Goal: Task Accomplishment & Management: Complete application form

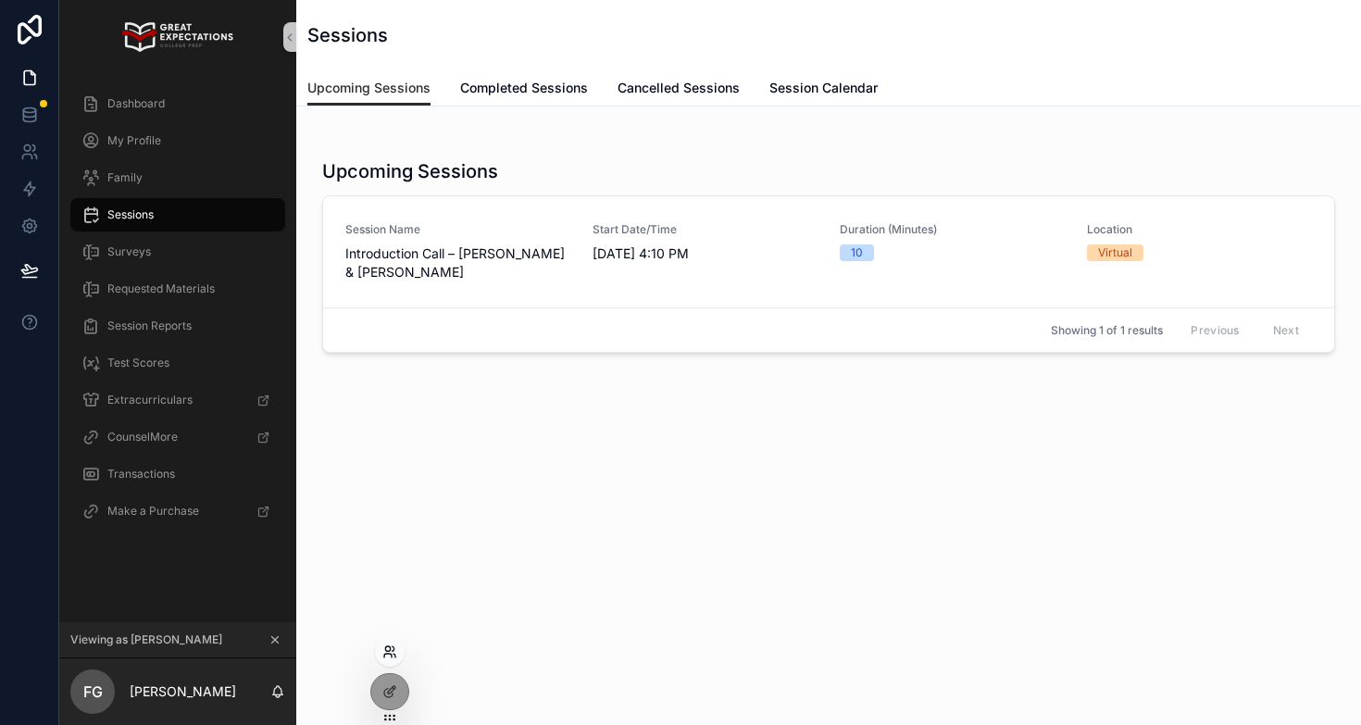
click at [387, 654] on icon at bounding box center [387, 656] width 7 height 4
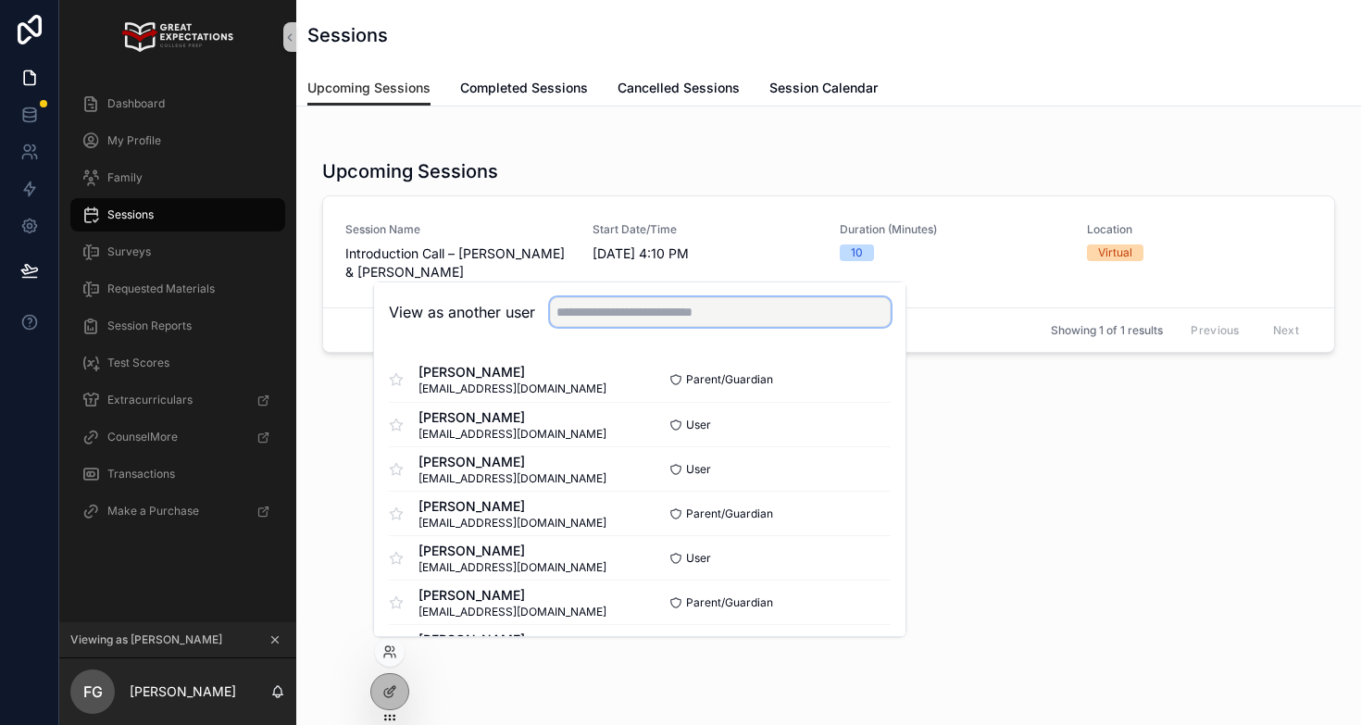
click at [635, 310] on input "text" at bounding box center [720, 312] width 341 height 30
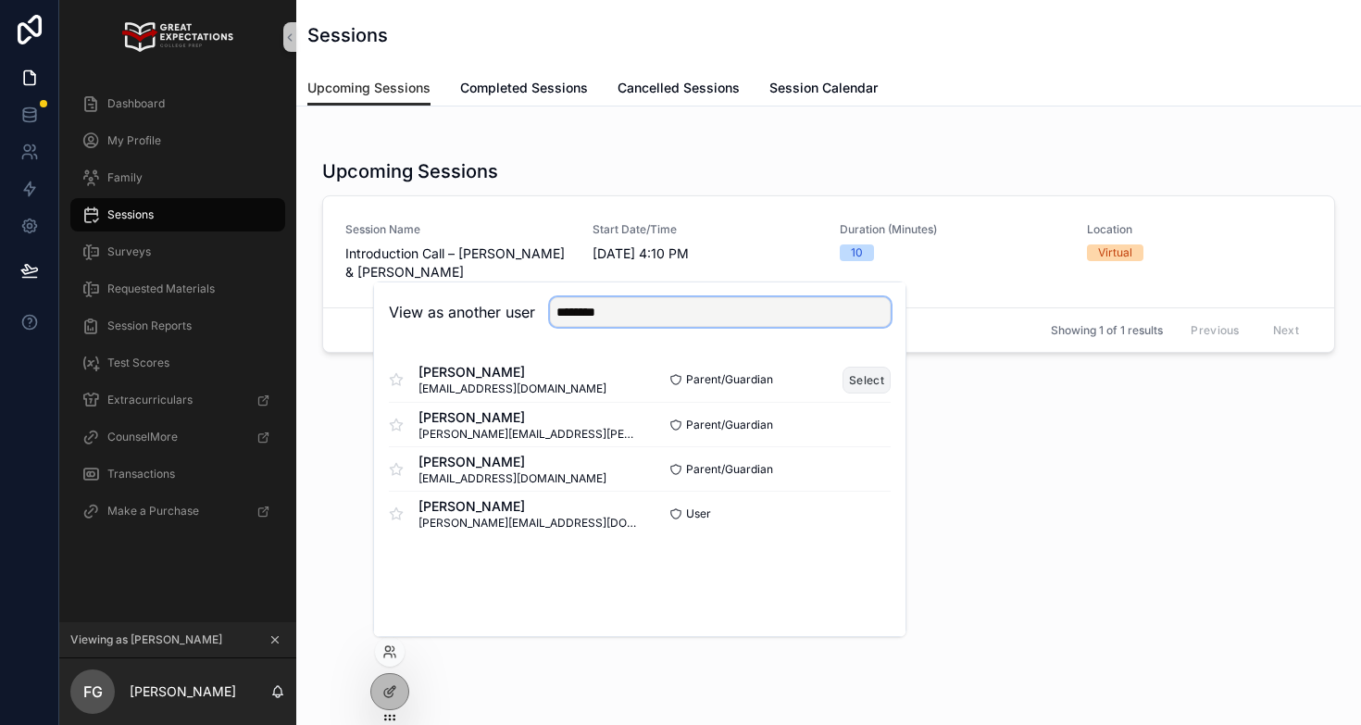
type input "********"
click at [860, 377] on button "Select" at bounding box center [867, 380] width 48 height 27
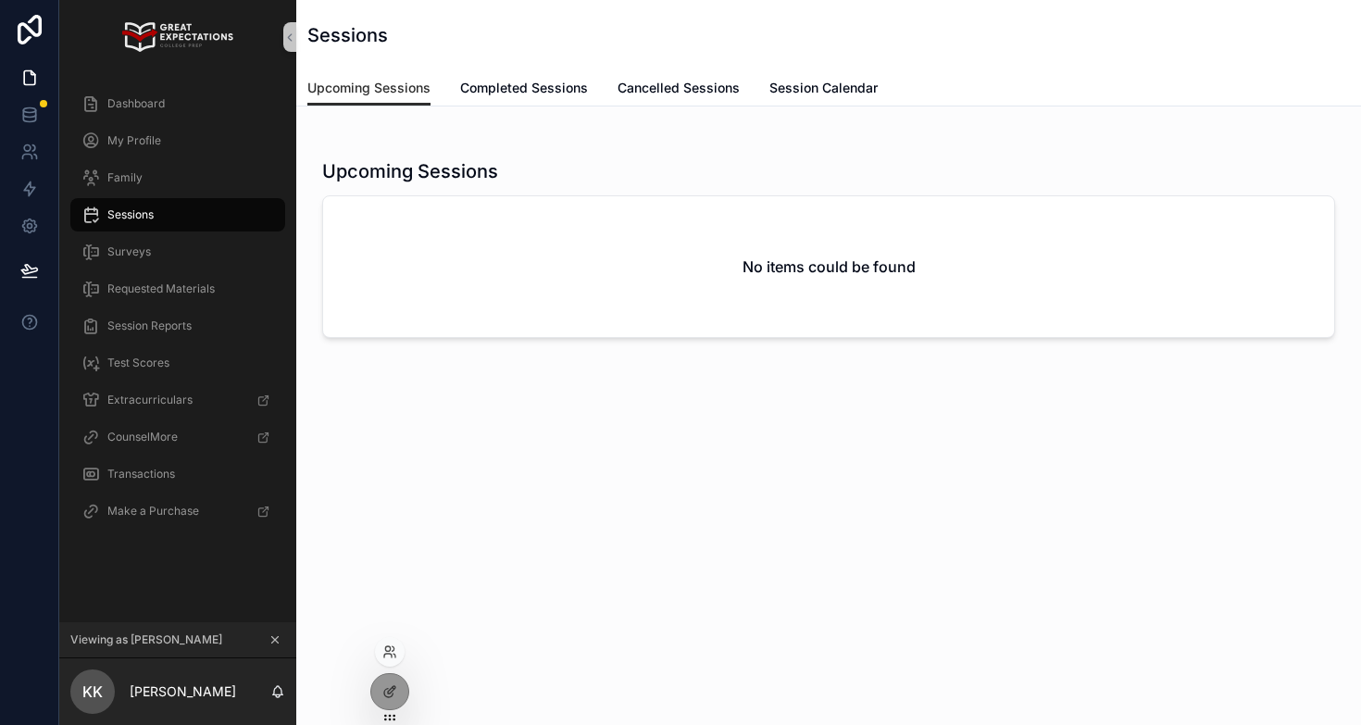
click at [395, 660] on div at bounding box center [390, 652] width 30 height 30
click at [389, 654] on icon at bounding box center [387, 656] width 7 height 4
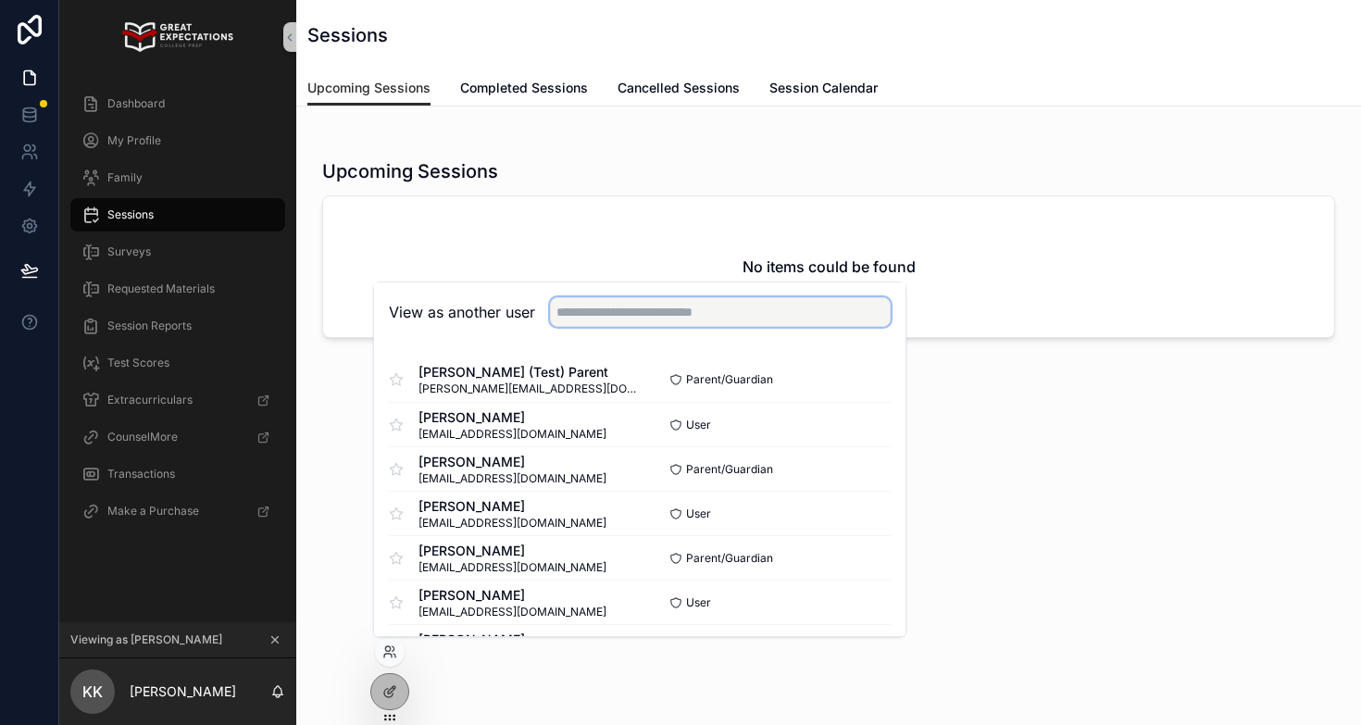
click at [648, 312] on input "text" at bounding box center [720, 312] width 341 height 30
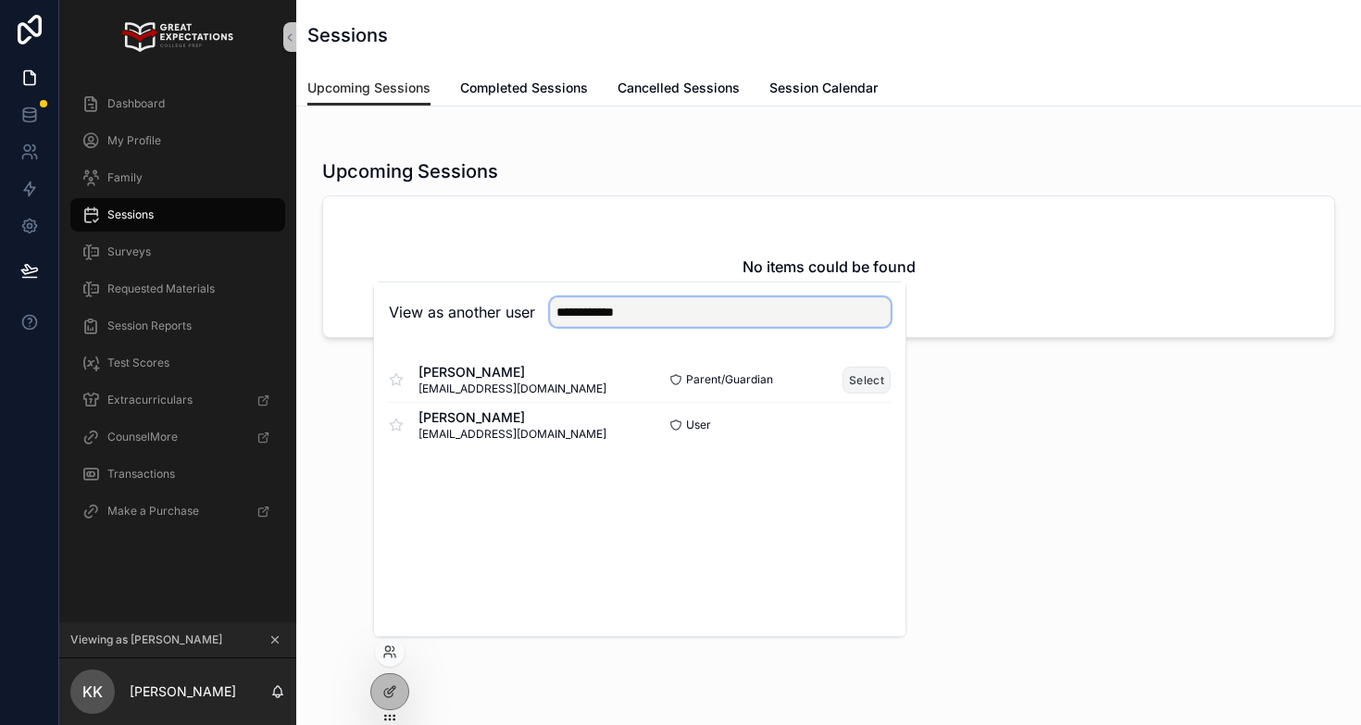
type input "**********"
click at [861, 381] on button "Select" at bounding box center [867, 380] width 48 height 27
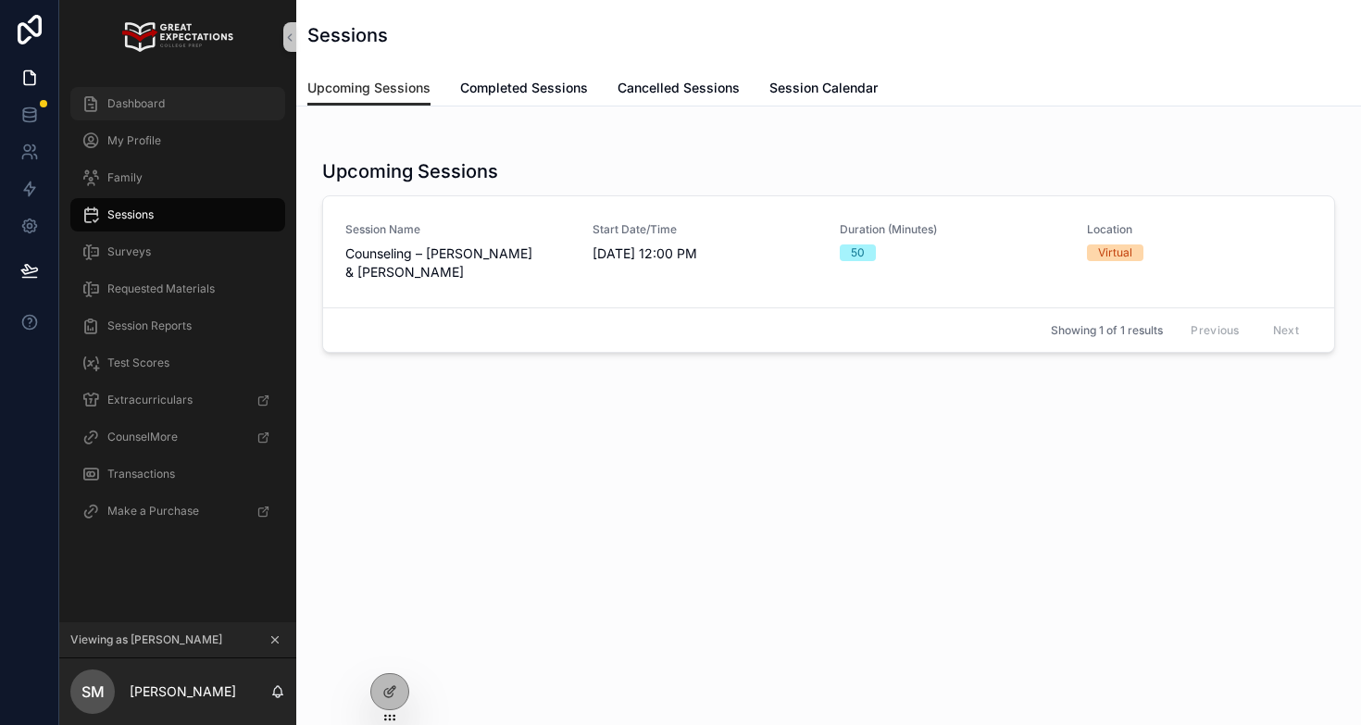
click at [173, 97] on div "Dashboard" at bounding box center [177, 104] width 193 height 30
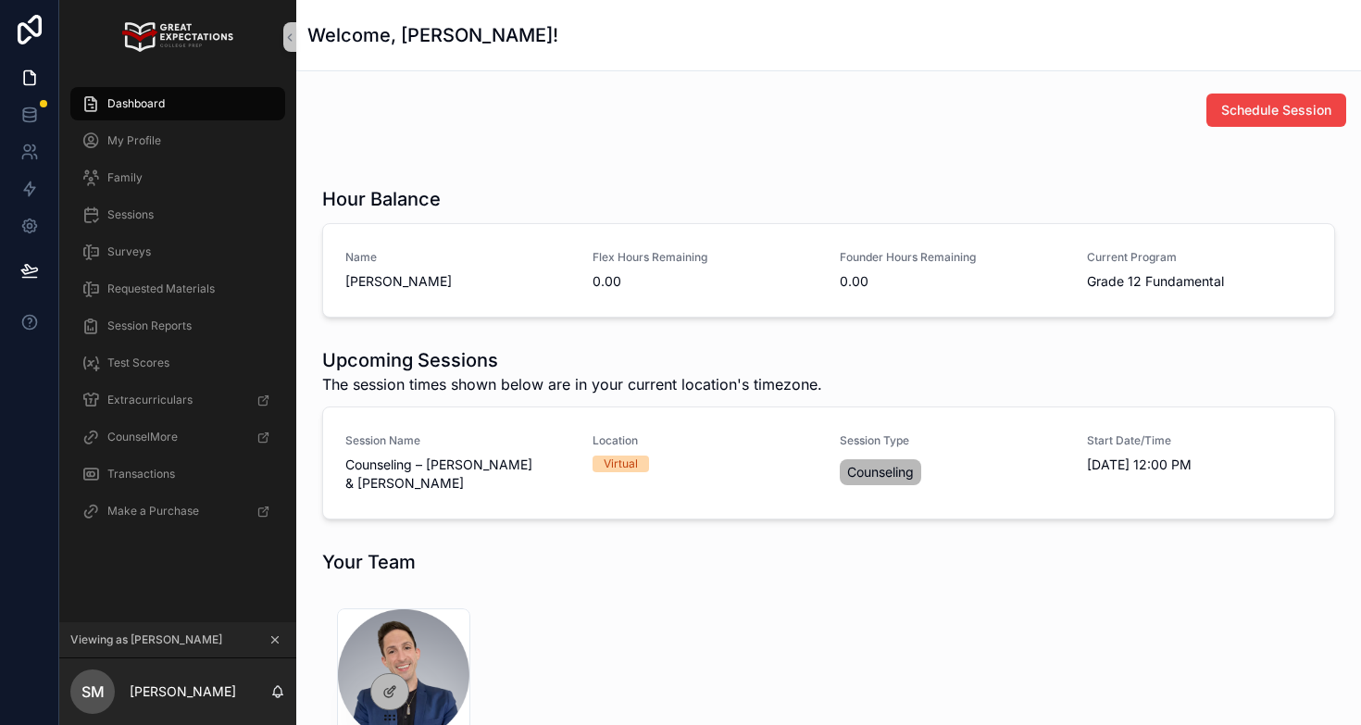
click at [273, 636] on icon "scrollable content" at bounding box center [275, 639] width 13 height 13
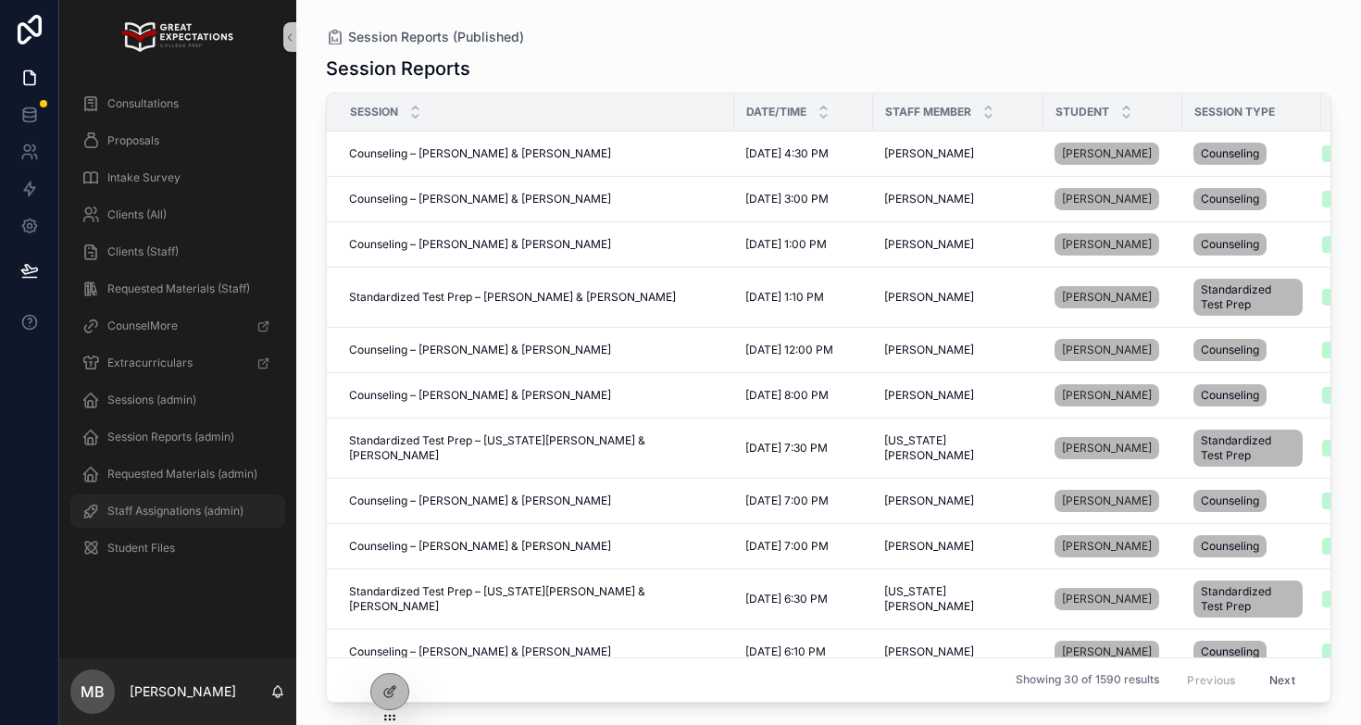
click at [165, 512] on span "Staff Assignations (admin)" at bounding box center [175, 511] width 136 height 15
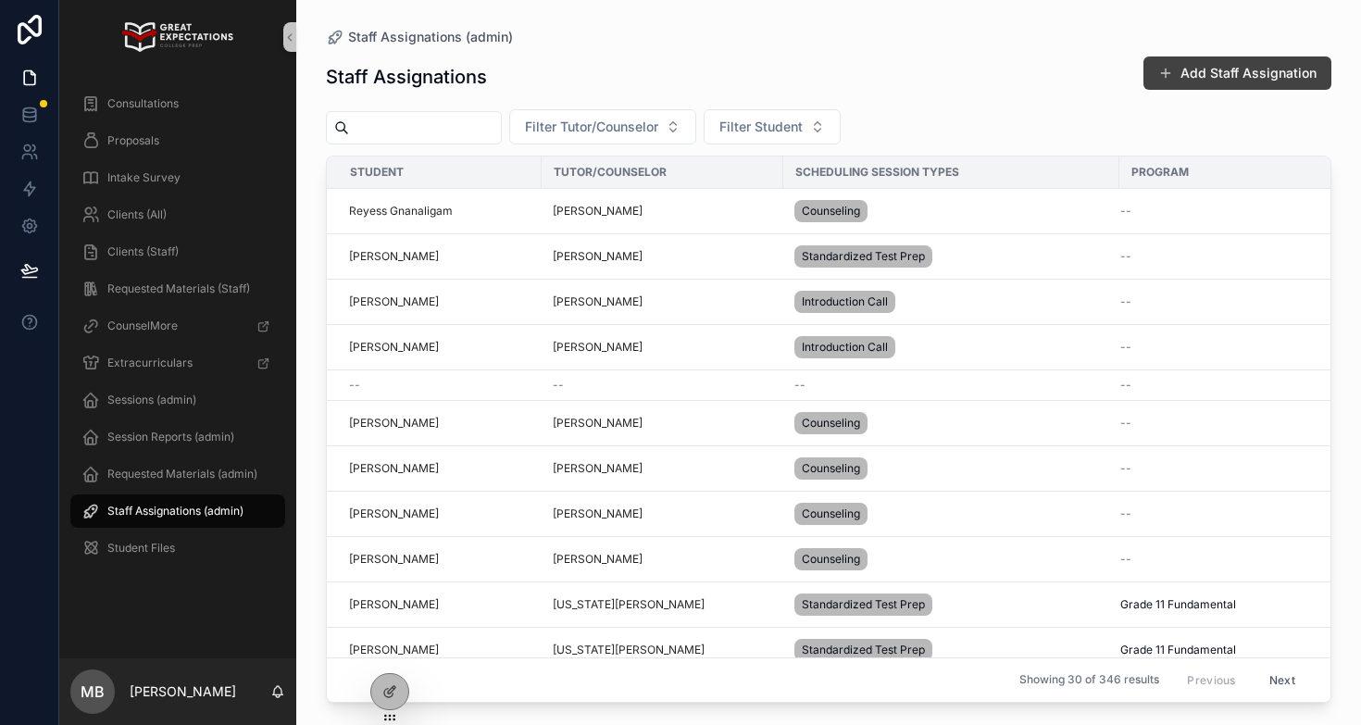
click at [1225, 74] on button "Add Staff Assignation" at bounding box center [1238, 72] width 188 height 33
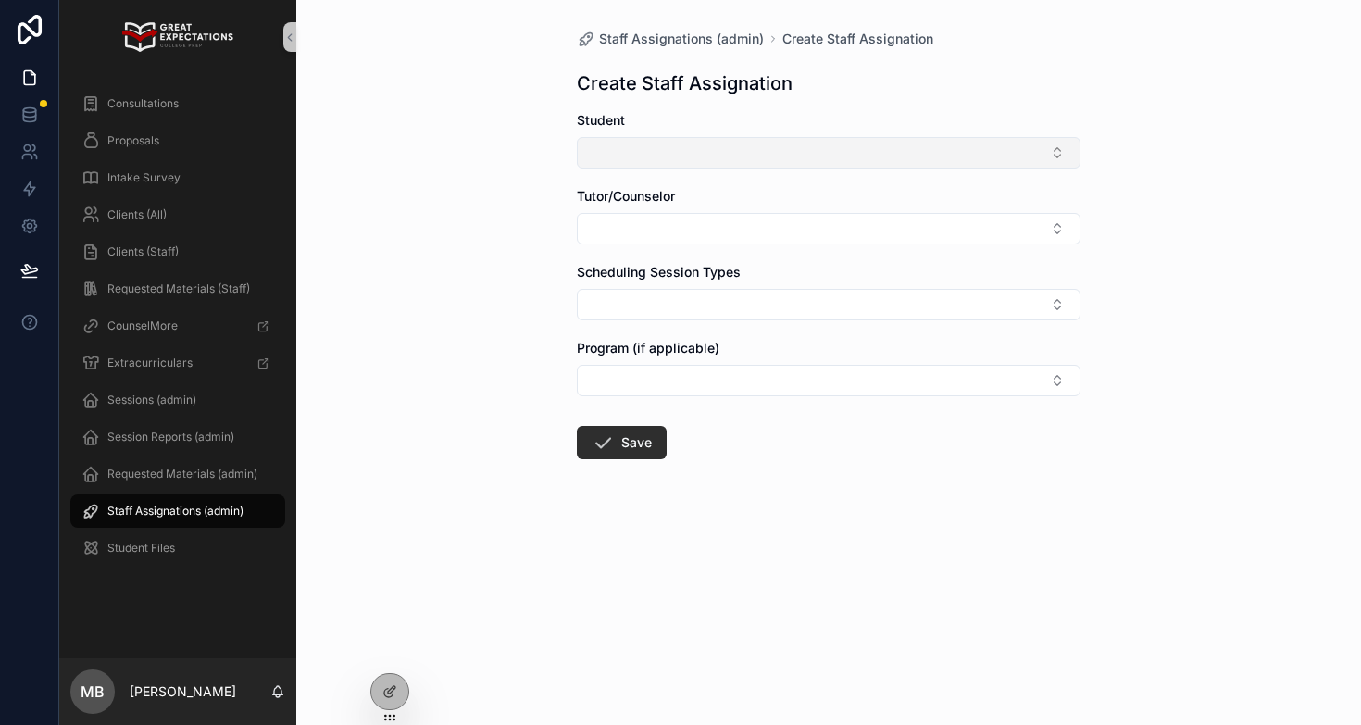
click at [621, 155] on button "Select Button" at bounding box center [829, 152] width 504 height 31
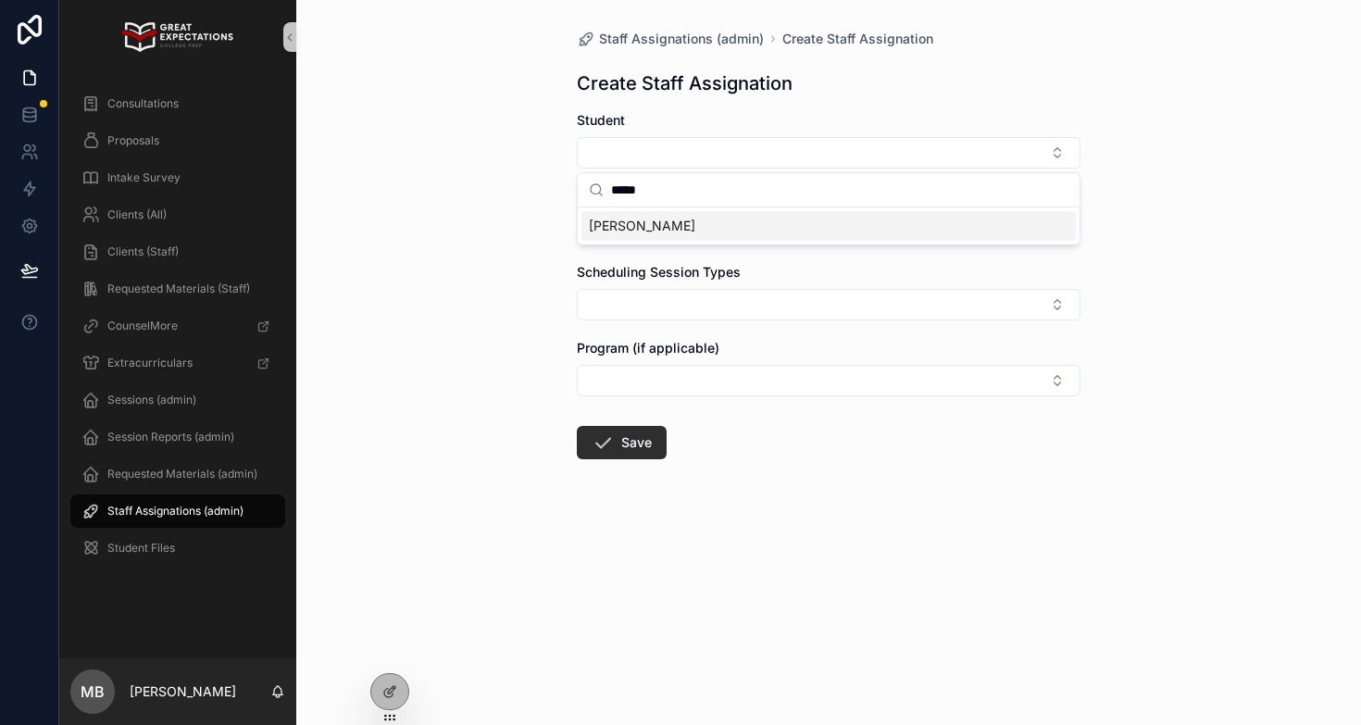
type input "*****"
click at [681, 227] on div "[PERSON_NAME]" at bounding box center [829, 226] width 494 height 30
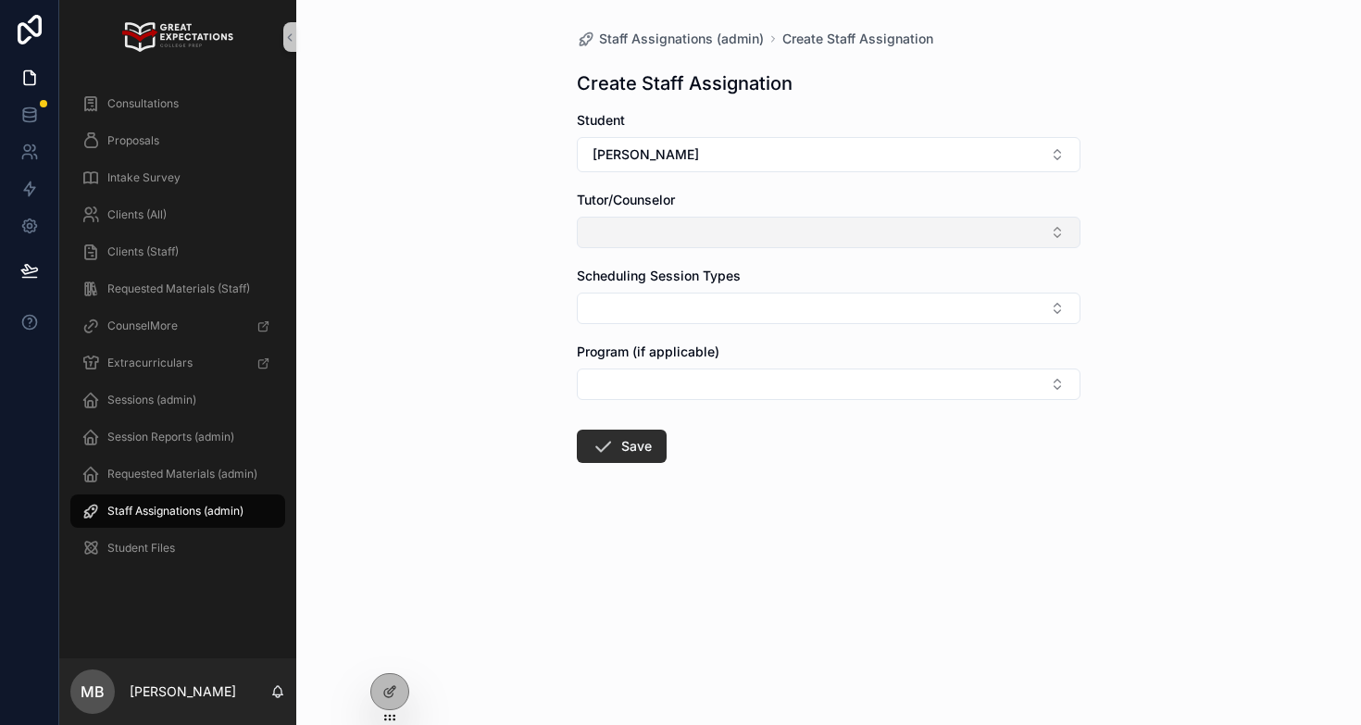
click at [671, 235] on button "Select Button" at bounding box center [829, 232] width 504 height 31
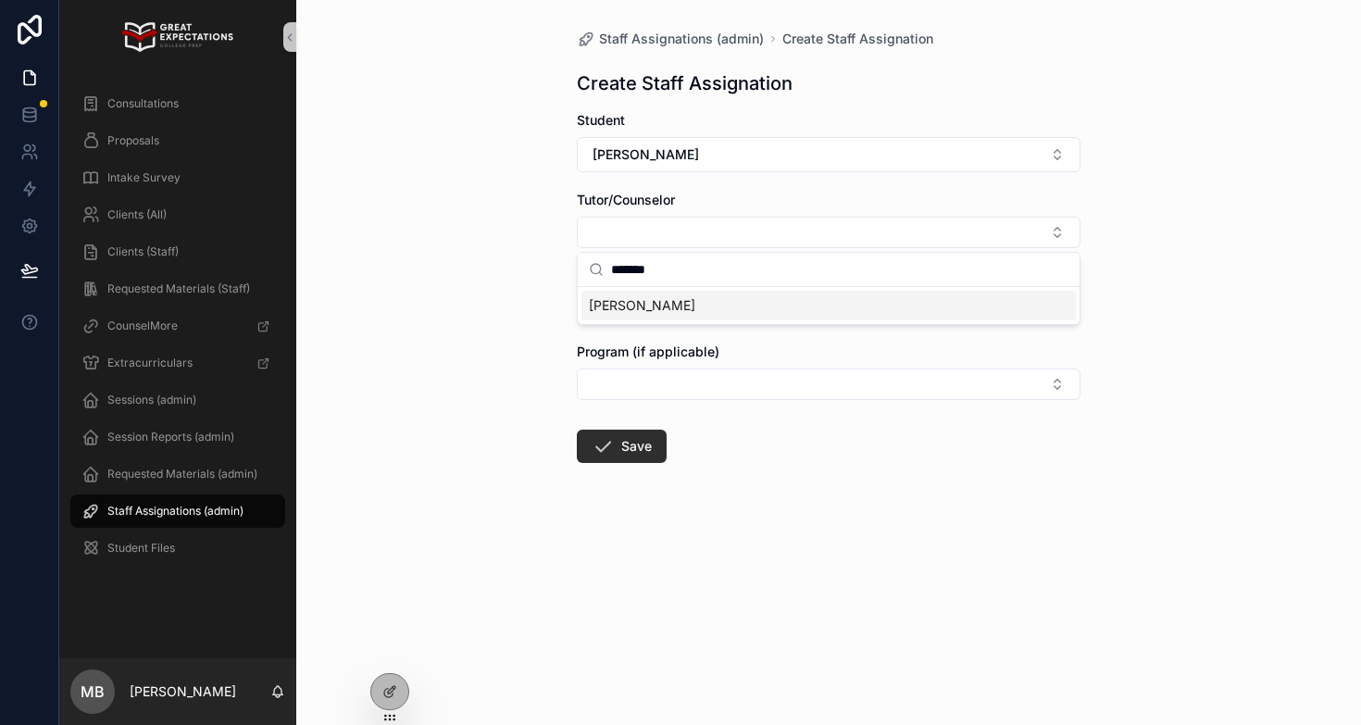
type input "*******"
click at [660, 306] on span "Allison Sherman" at bounding box center [642, 305] width 106 height 19
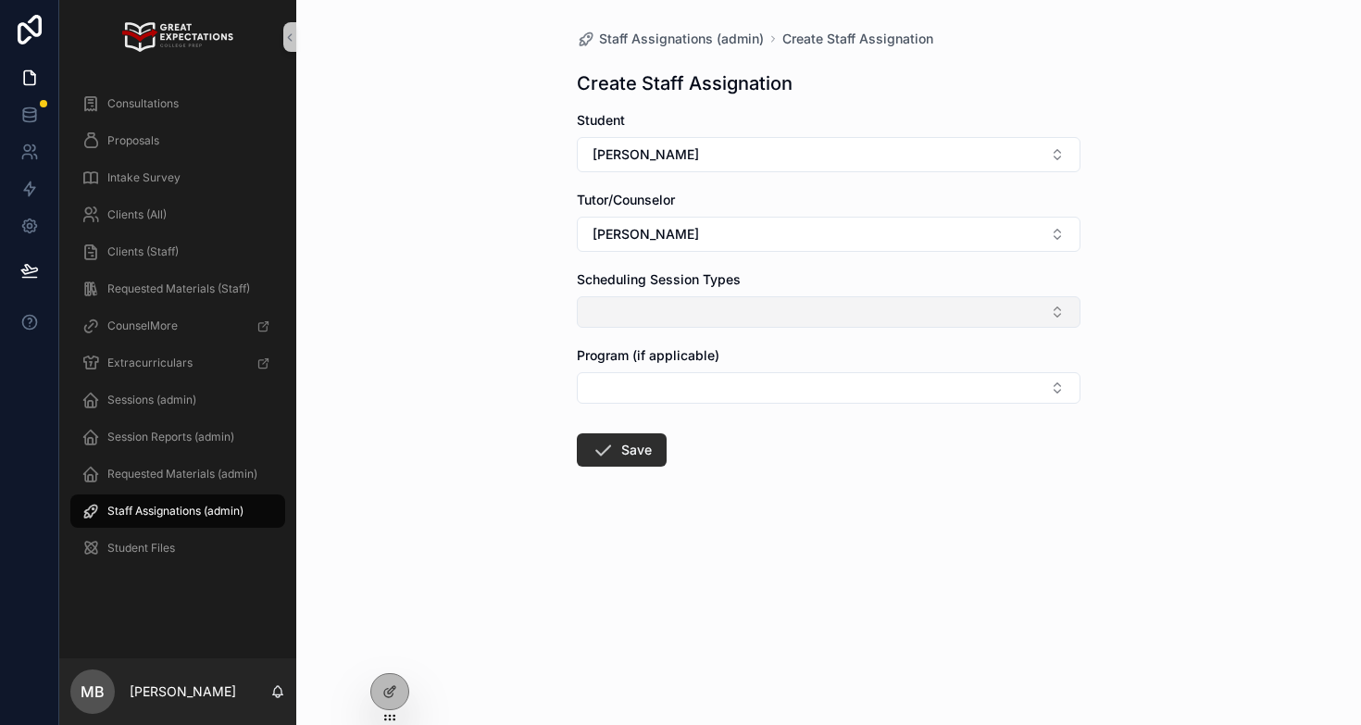
click at [639, 306] on button "Select Button" at bounding box center [829, 311] width 504 height 31
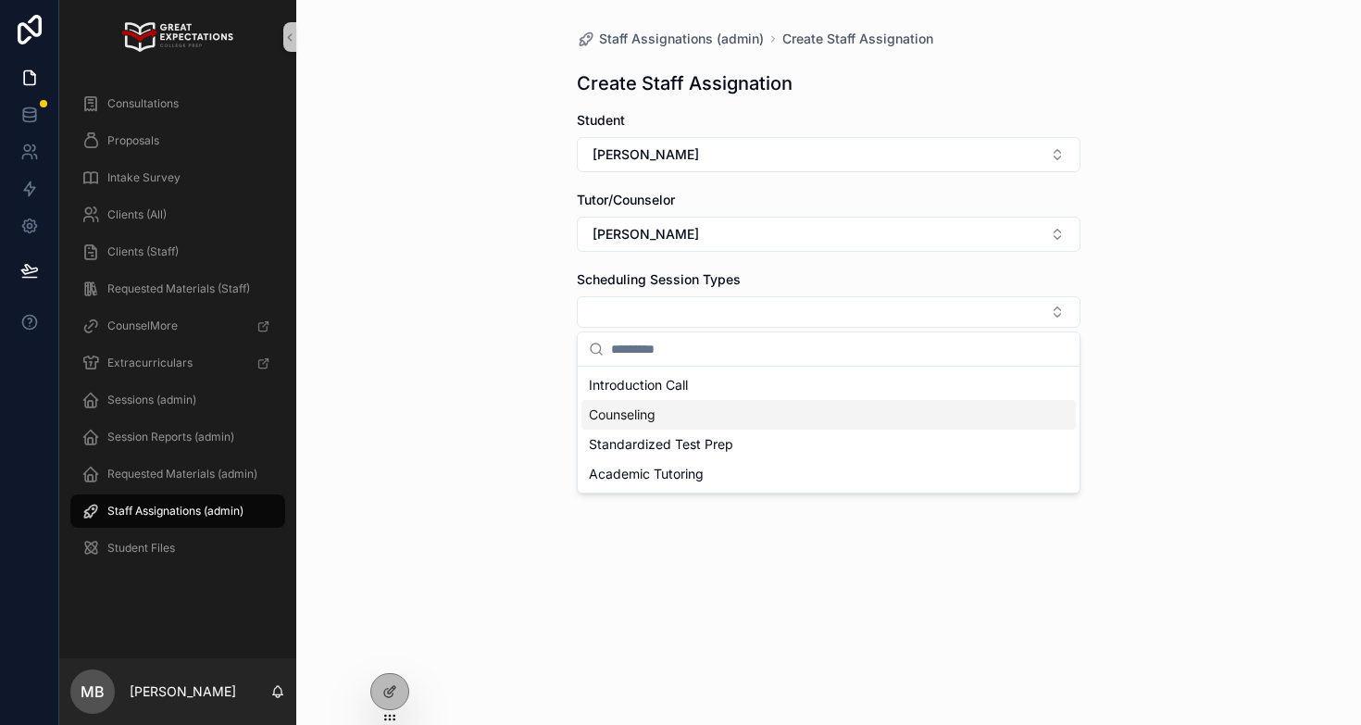
click at [621, 407] on span "Counseling" at bounding box center [622, 415] width 67 height 19
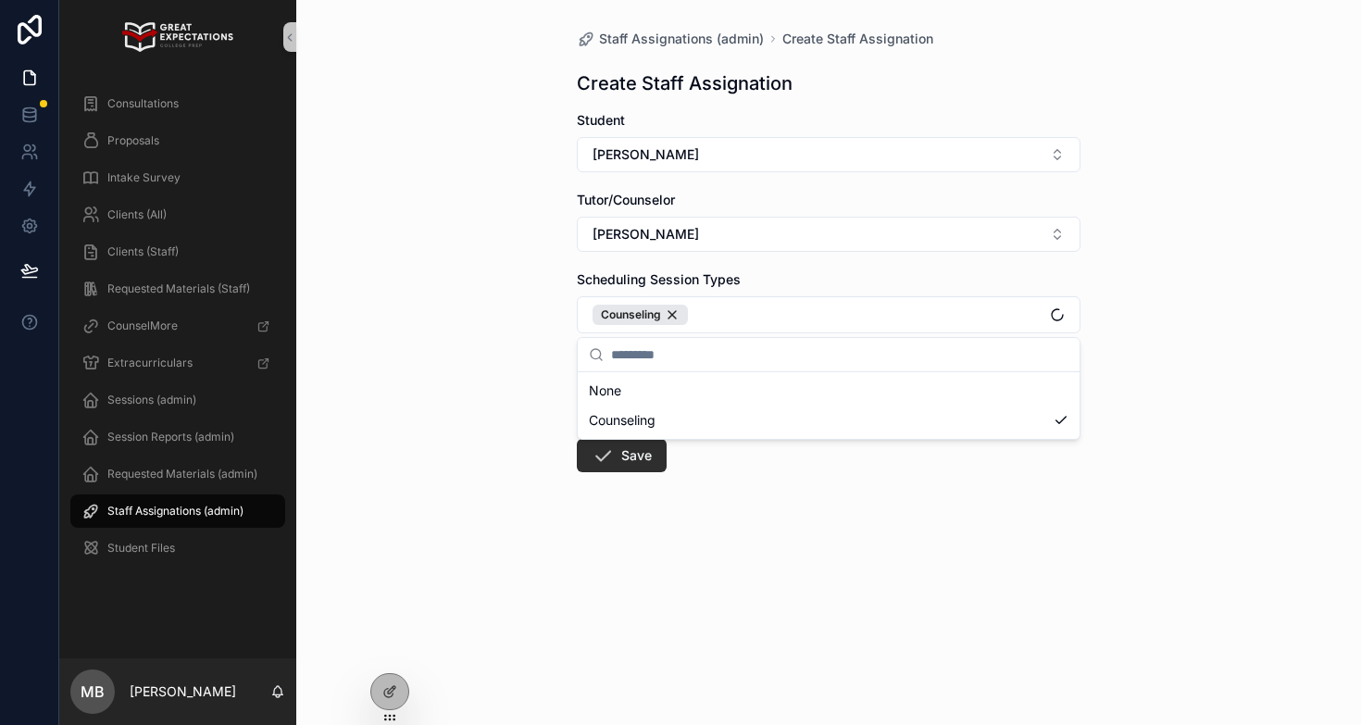
click at [503, 422] on div "Staff Assignations (admin) Create Staff Assignation Create Staff Assignation St…" at bounding box center [828, 362] width 1065 height 725
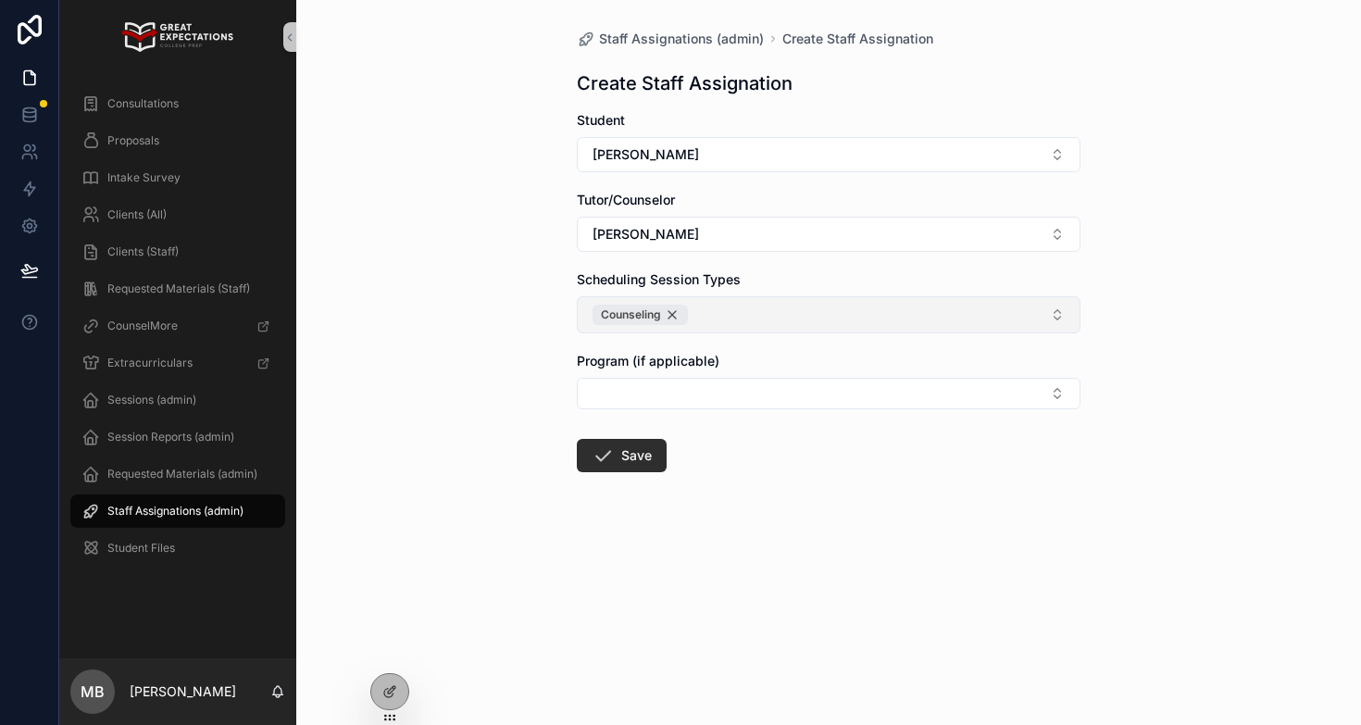
click at [651, 321] on div "Counseling" at bounding box center [640, 315] width 95 height 20
click at [647, 316] on button "Select Button" at bounding box center [829, 311] width 504 height 31
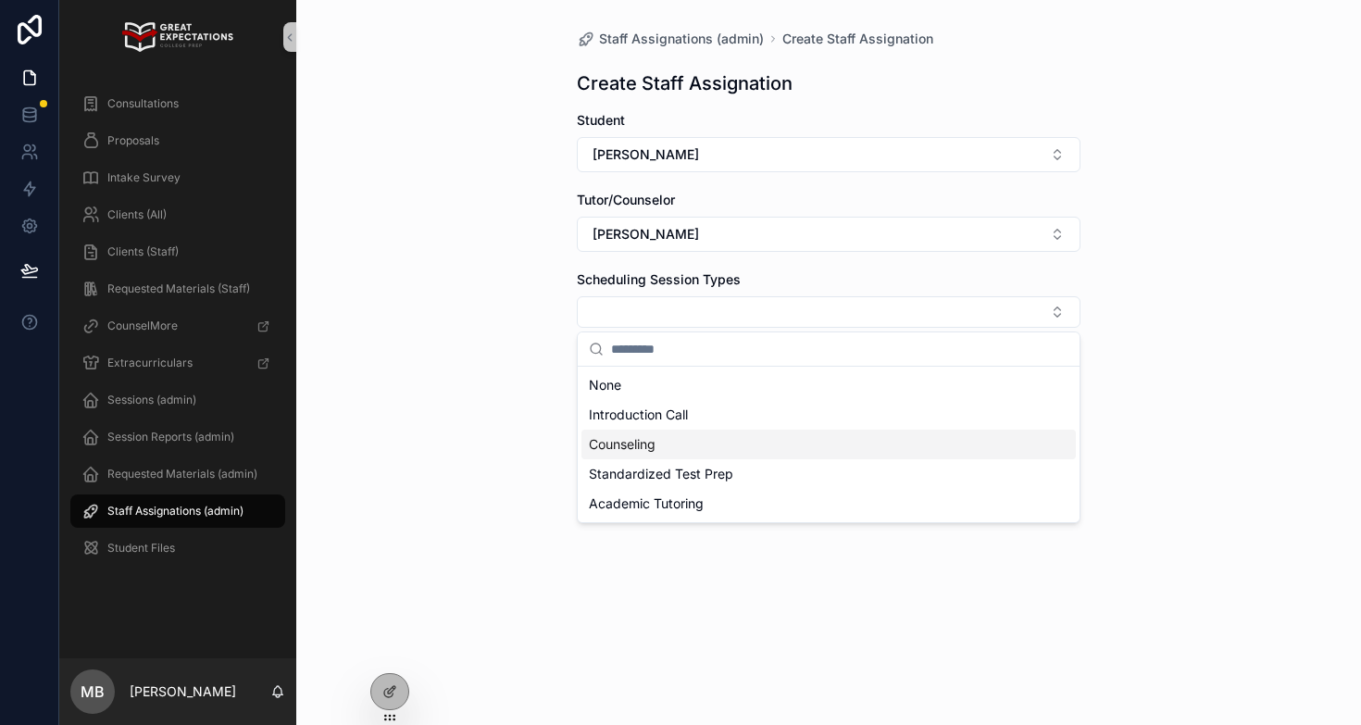
click at [629, 443] on span "Counseling" at bounding box center [622, 444] width 67 height 19
click at [514, 442] on div "Staff Assignations (admin) Create Staff Assignation Create Staff Assignation St…" at bounding box center [828, 362] width 1065 height 725
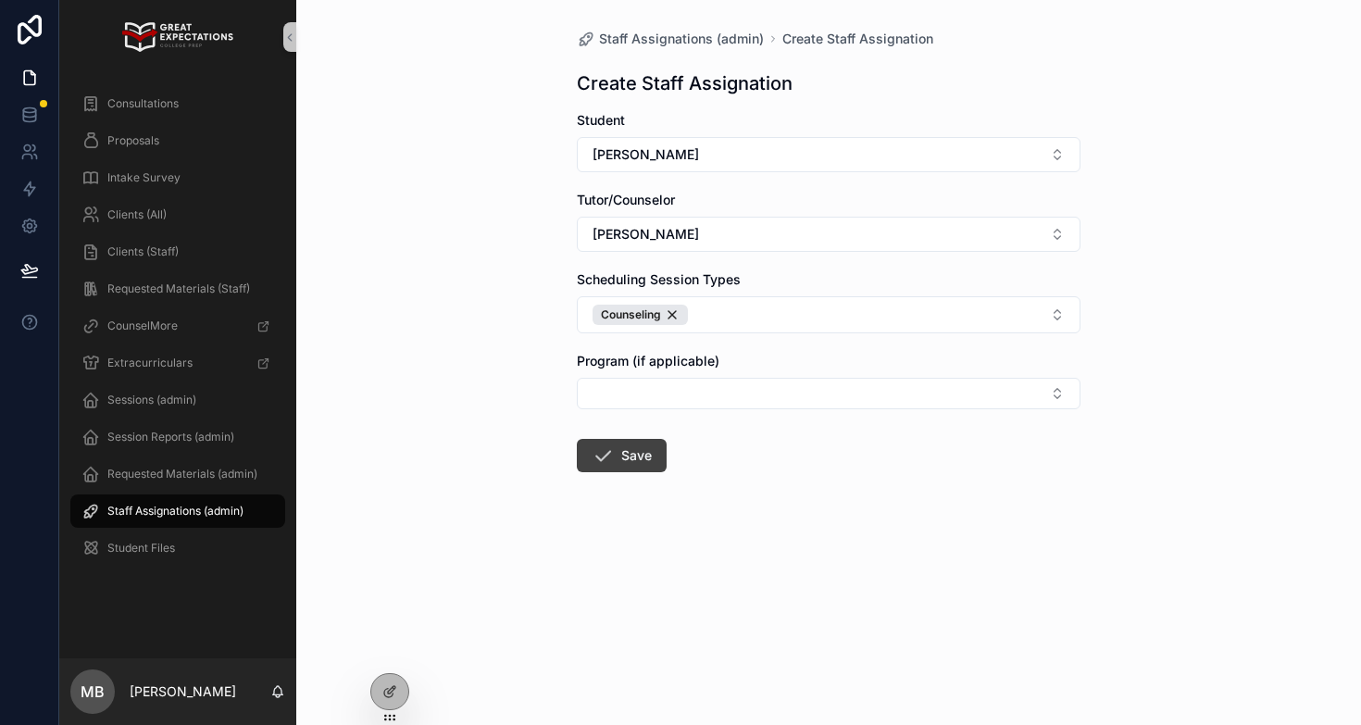
click at [601, 450] on icon "scrollable content" at bounding box center [603, 455] width 22 height 22
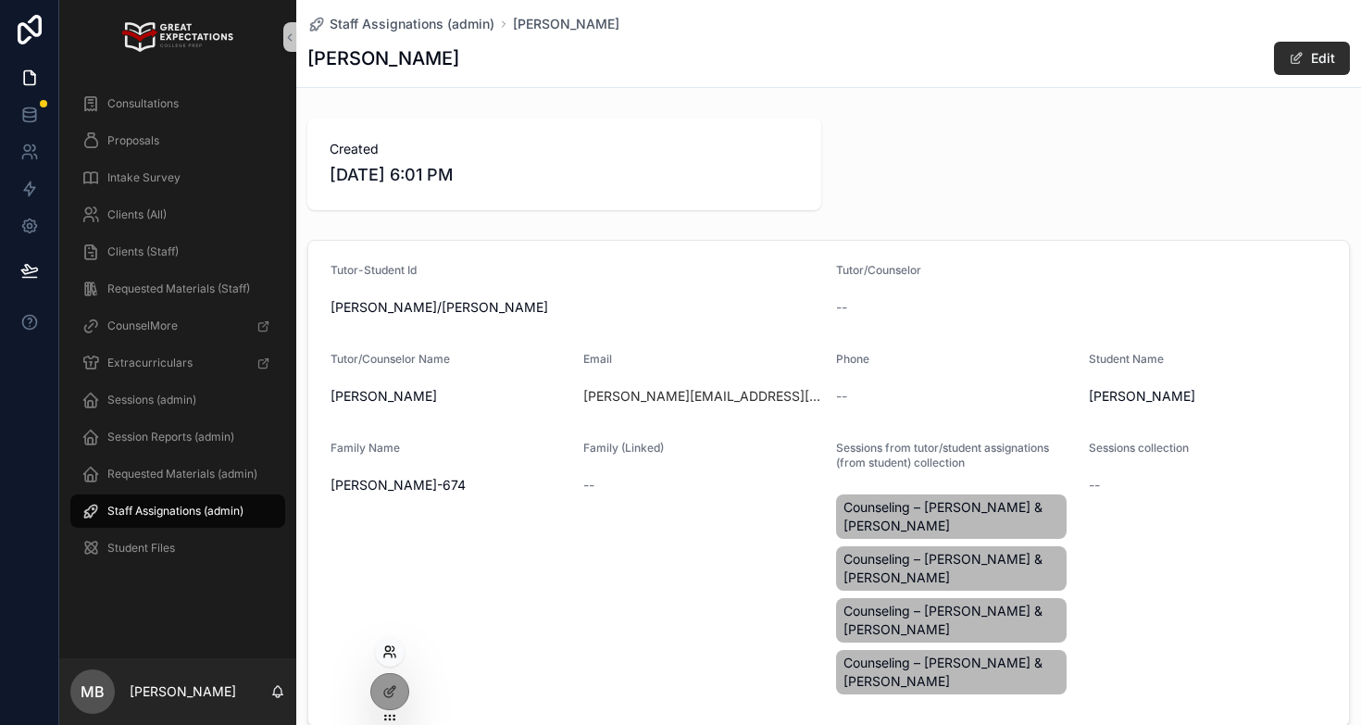
click at [393, 647] on icon at bounding box center [389, 651] width 15 height 15
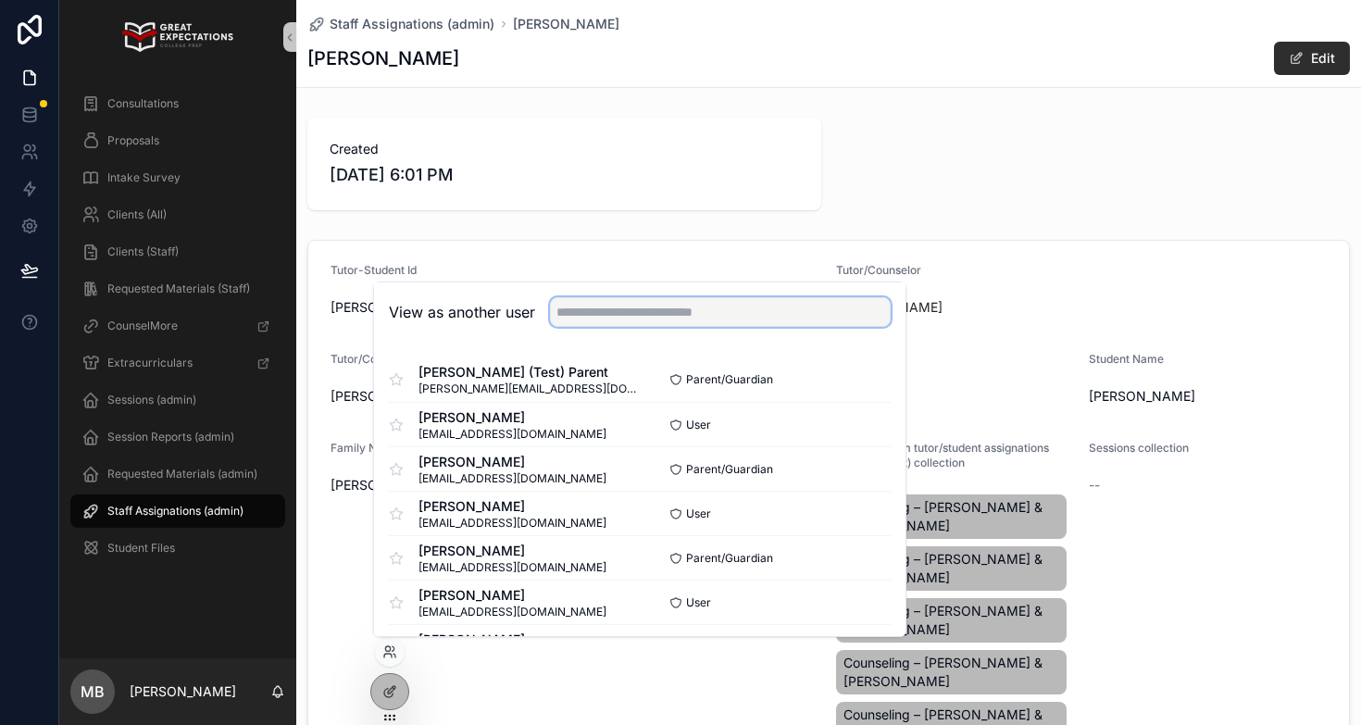
click at [645, 316] on input "text" at bounding box center [720, 312] width 341 height 30
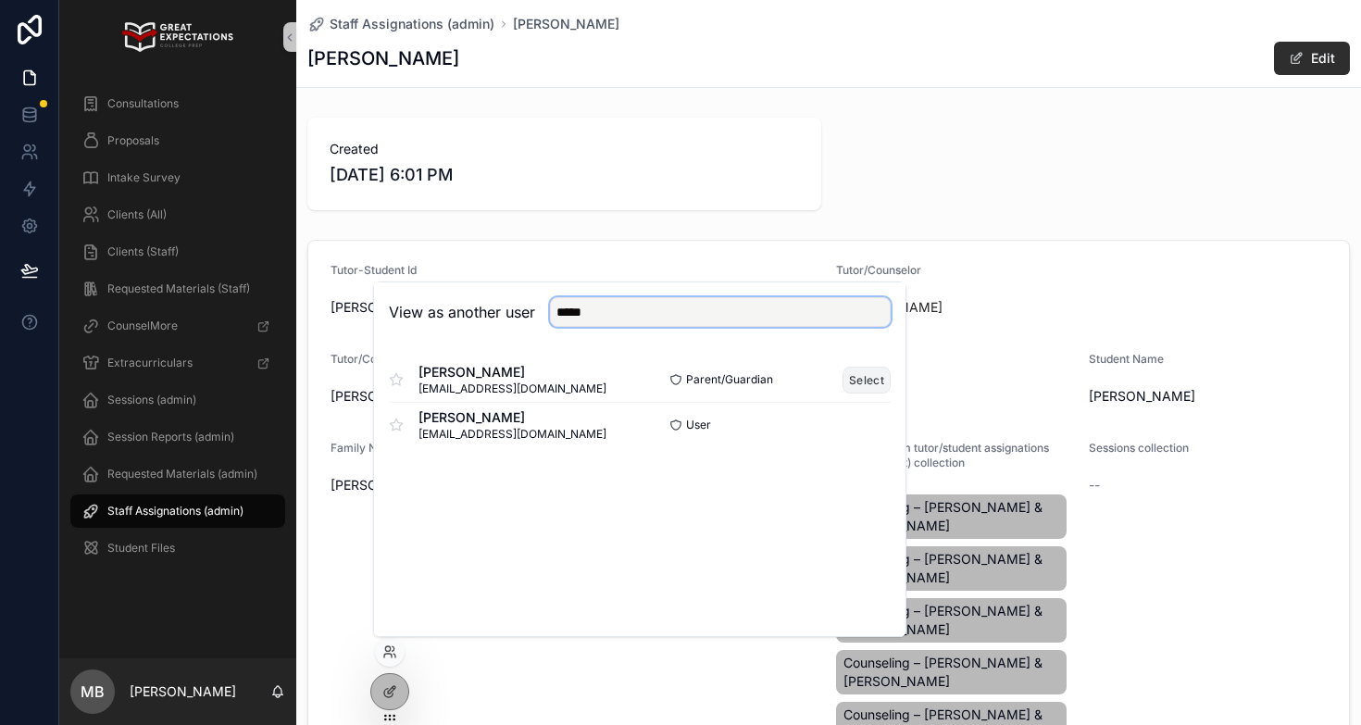
type input "*****"
click at [861, 382] on button "Select" at bounding box center [867, 380] width 48 height 27
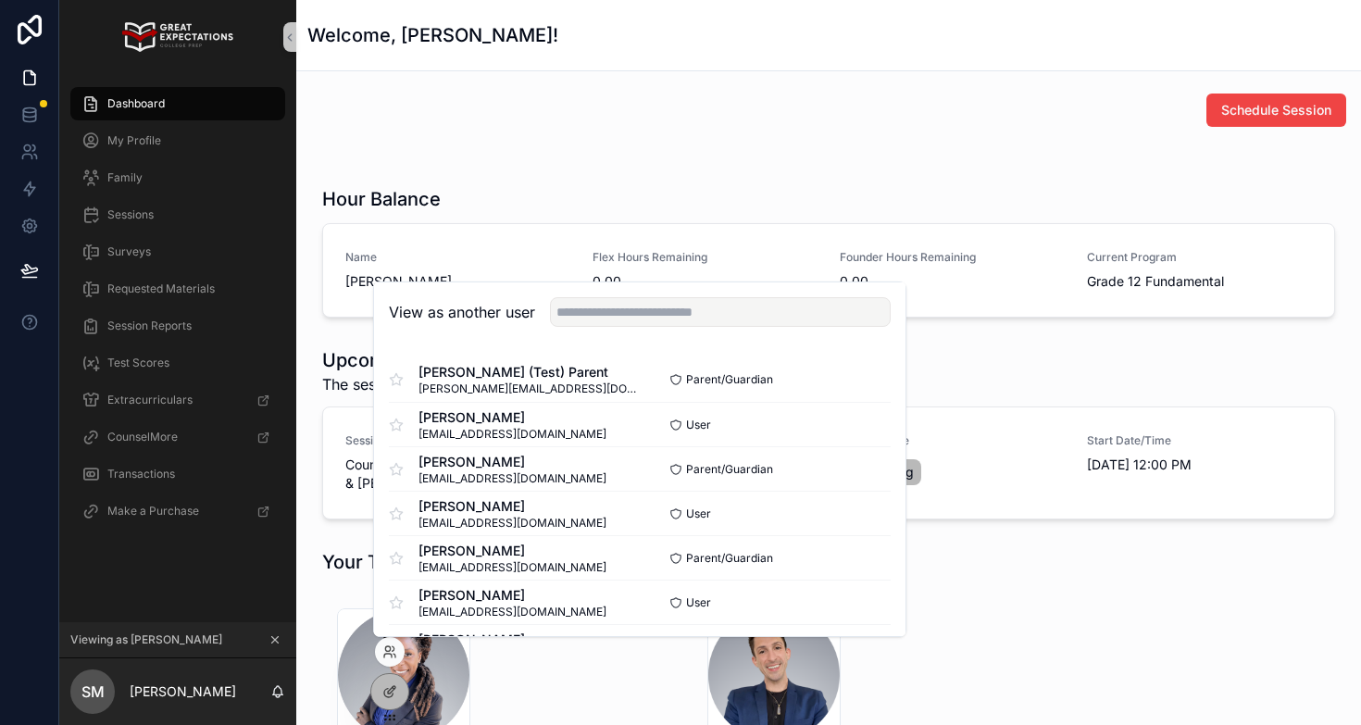
click at [670, 137] on div "Schedule Session Hour Balance Name Isla Moran Flex Hours Remaining 0.00 Founder…" at bounding box center [828, 560] width 1065 height 978
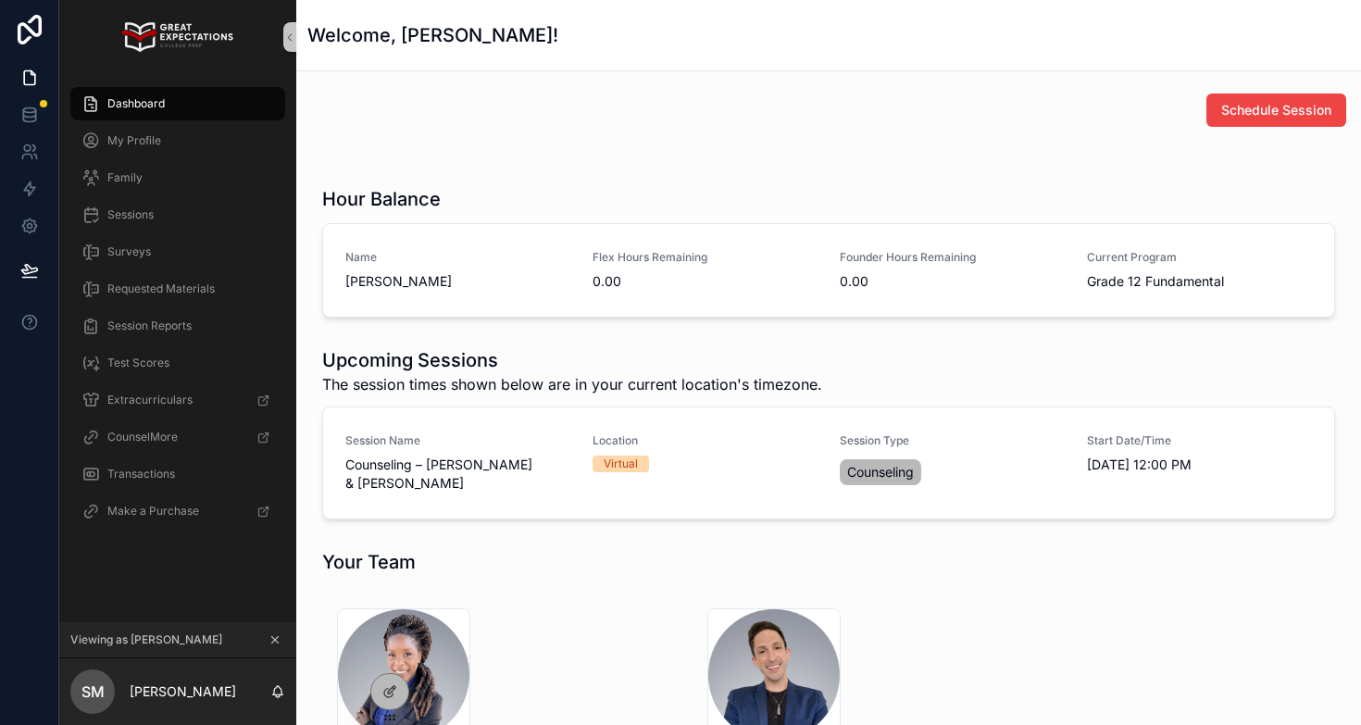
scroll to position [64, 0]
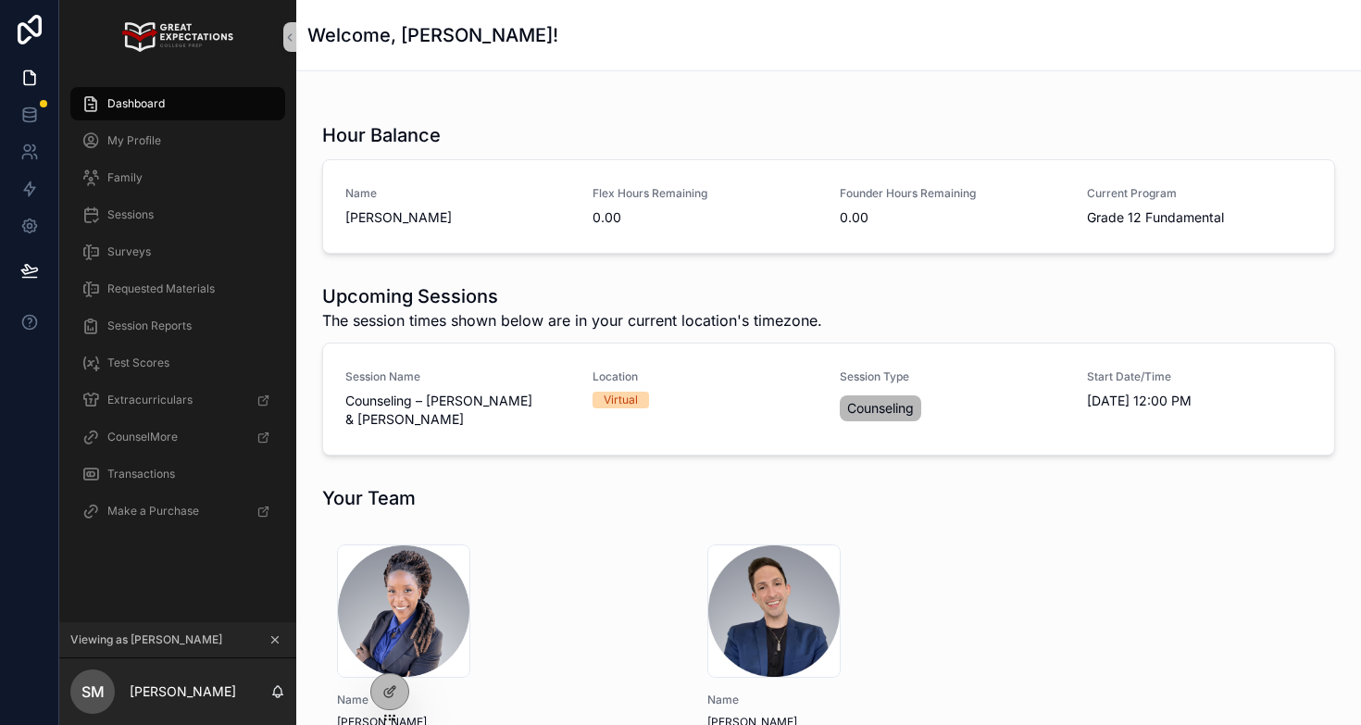
click at [272, 637] on icon "scrollable content" at bounding box center [275, 639] width 13 height 13
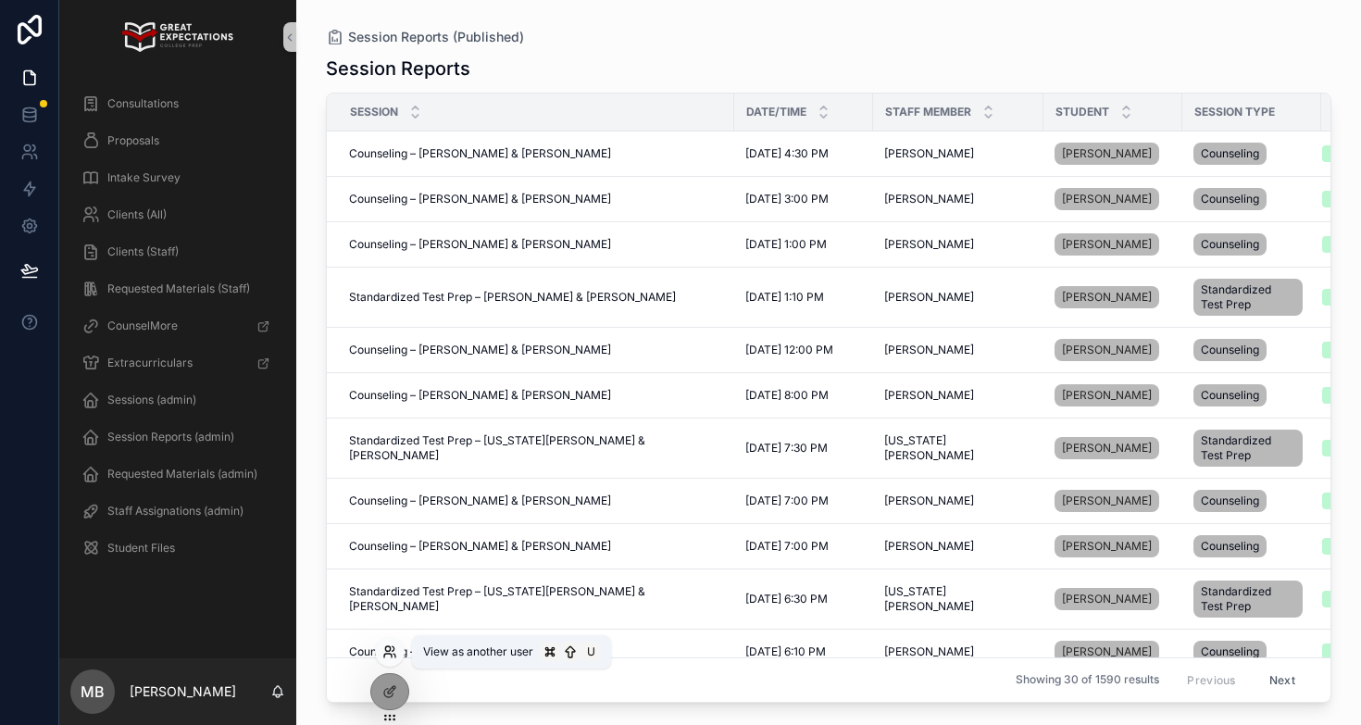
click at [390, 652] on icon at bounding box center [389, 651] width 15 height 15
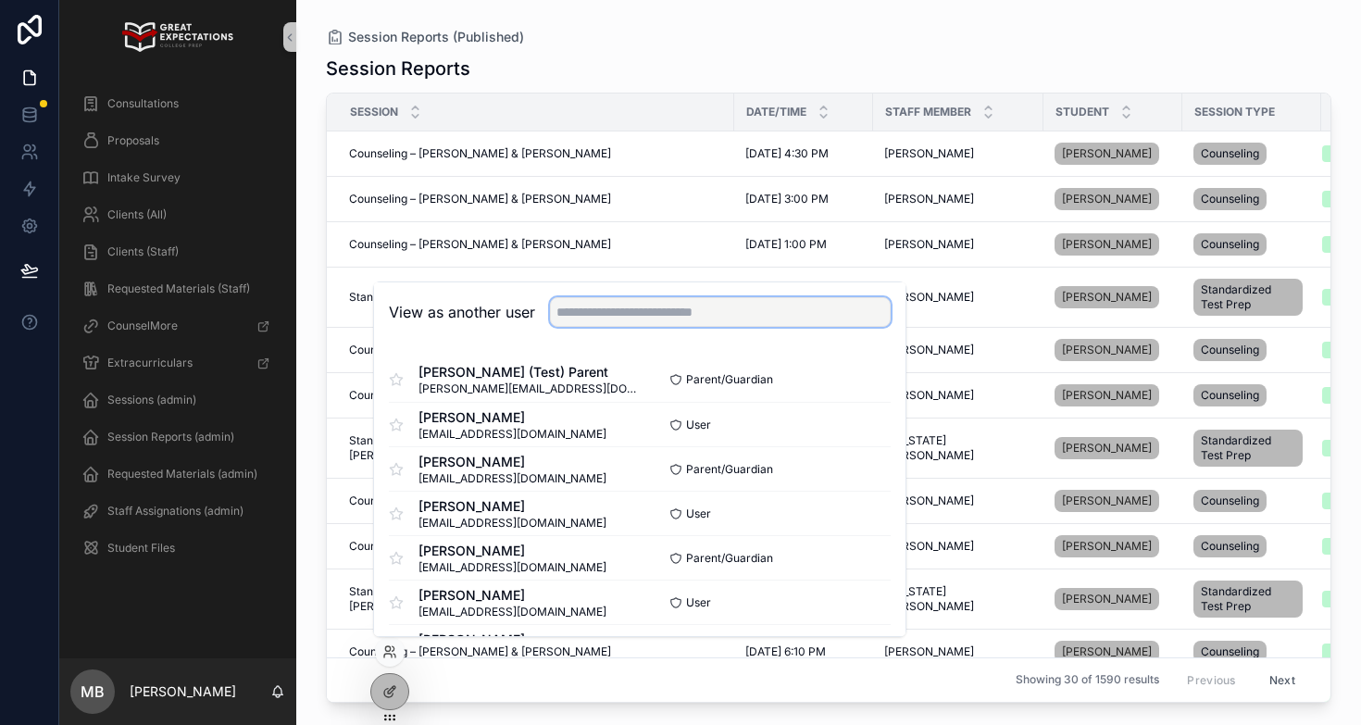
click at [589, 316] on input "text" at bounding box center [720, 312] width 341 height 30
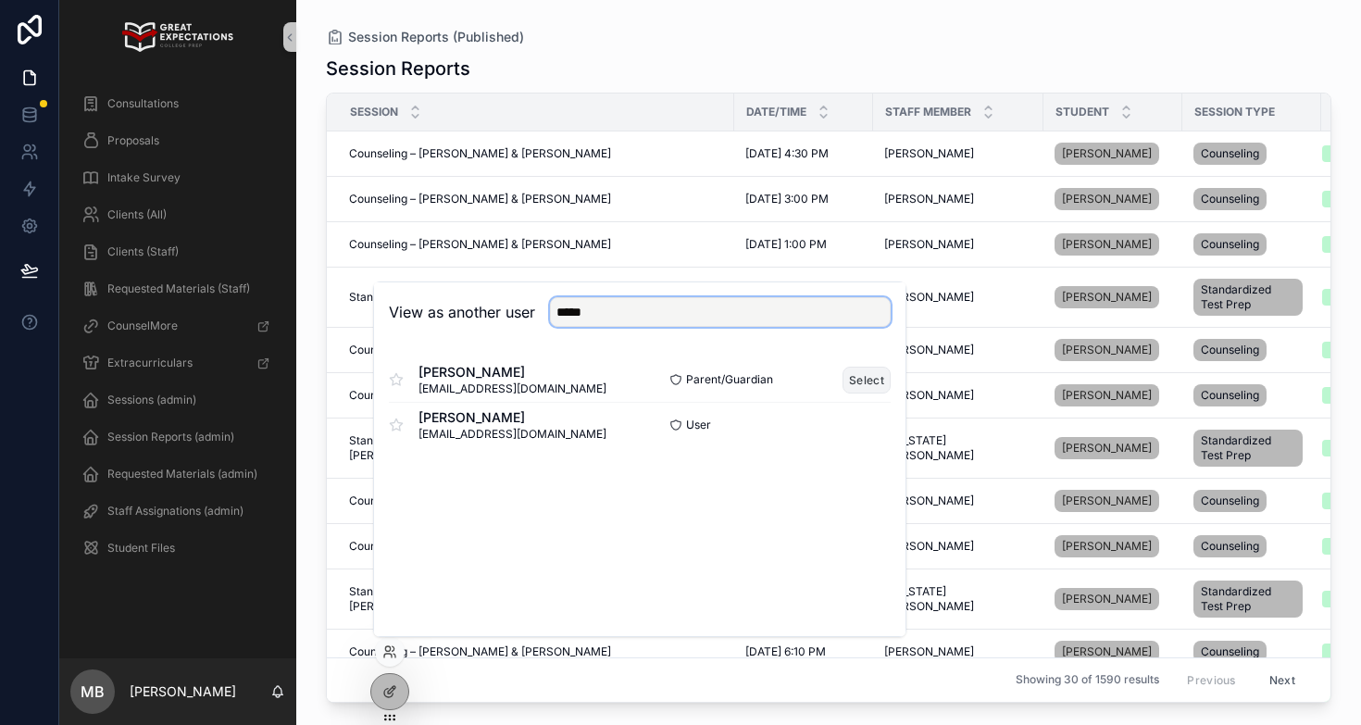
type input "*****"
click at [865, 382] on button "Select" at bounding box center [867, 380] width 48 height 27
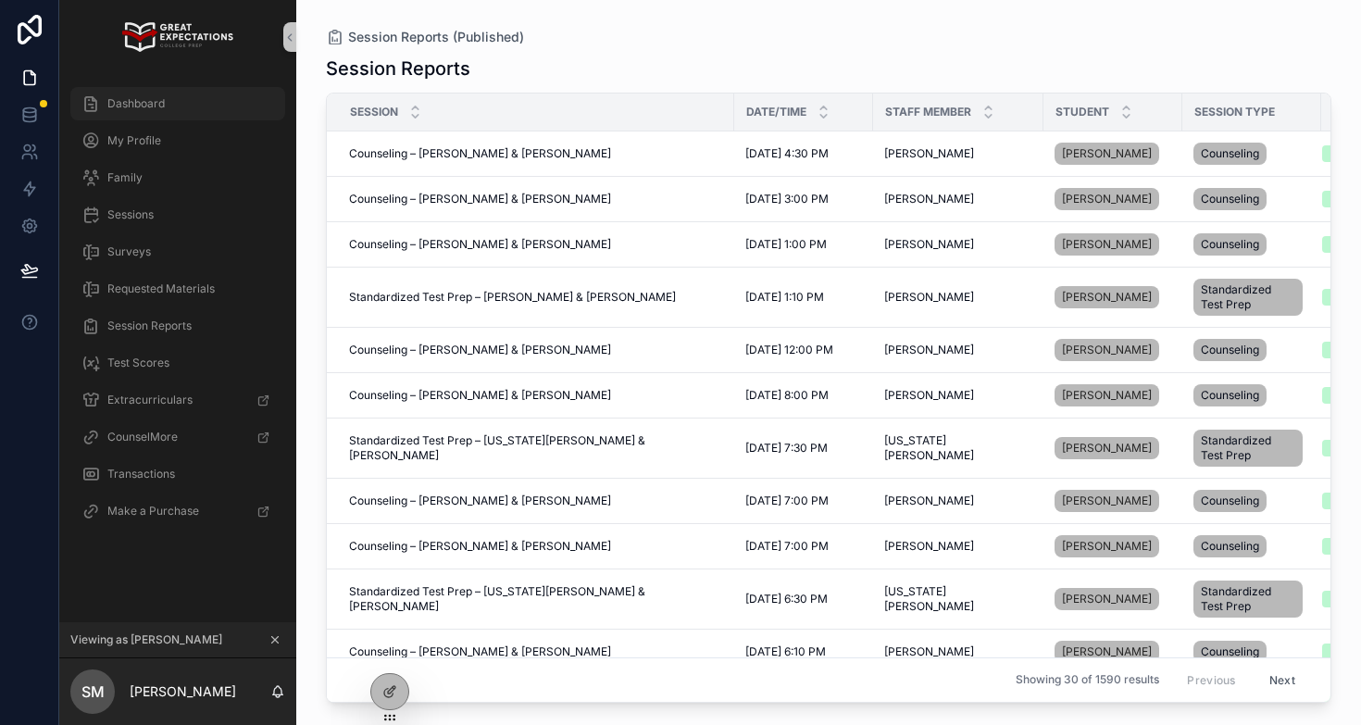
click at [201, 107] on div "Dashboard" at bounding box center [177, 104] width 193 height 30
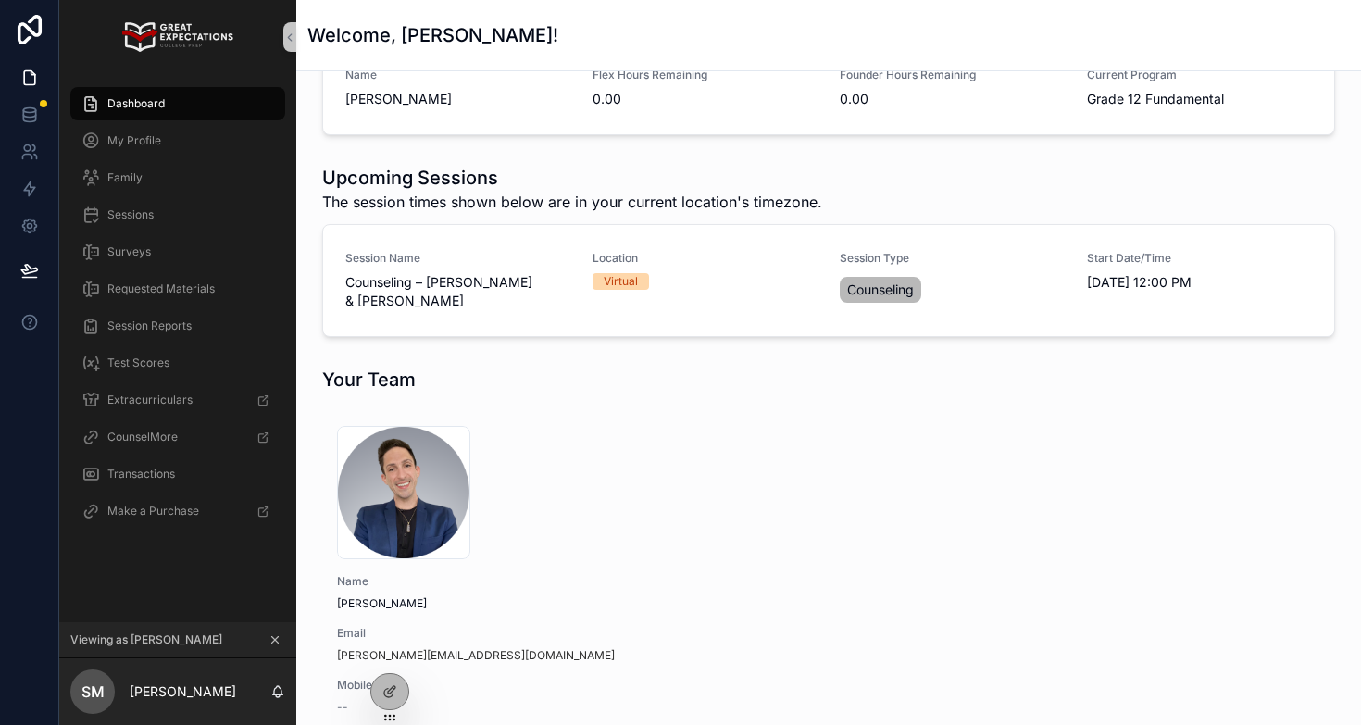
scroll to position [354, 0]
